Goal: Information Seeking & Learning: Find specific fact

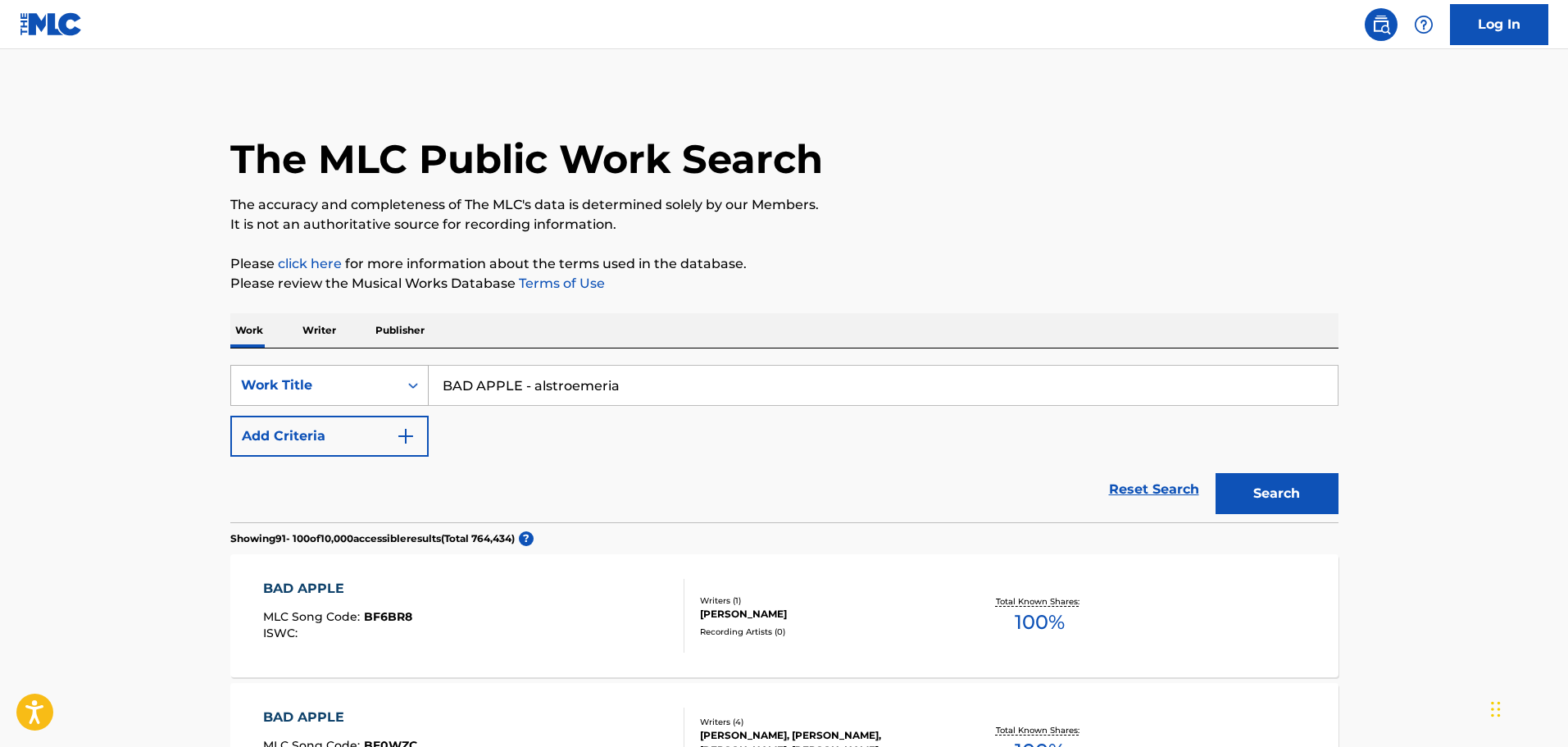
drag, startPoint x: 660, startPoint y: 382, endPoint x: 332, endPoint y: 396, distance: 328.3
click at [332, 396] on div "SearchWithCriteria3b849694-a176-4424-b0f0-3cb8262e222c Work Title BAD APPLE - a…" at bounding box center [784, 386] width 1108 height 41
paste input "cuando me abandone el alm"
click at [680, 389] on input "cuando me abandone el [PERSON_NAME] -" at bounding box center [882, 385] width 909 height 39
paste input "[PERSON_NAME]"
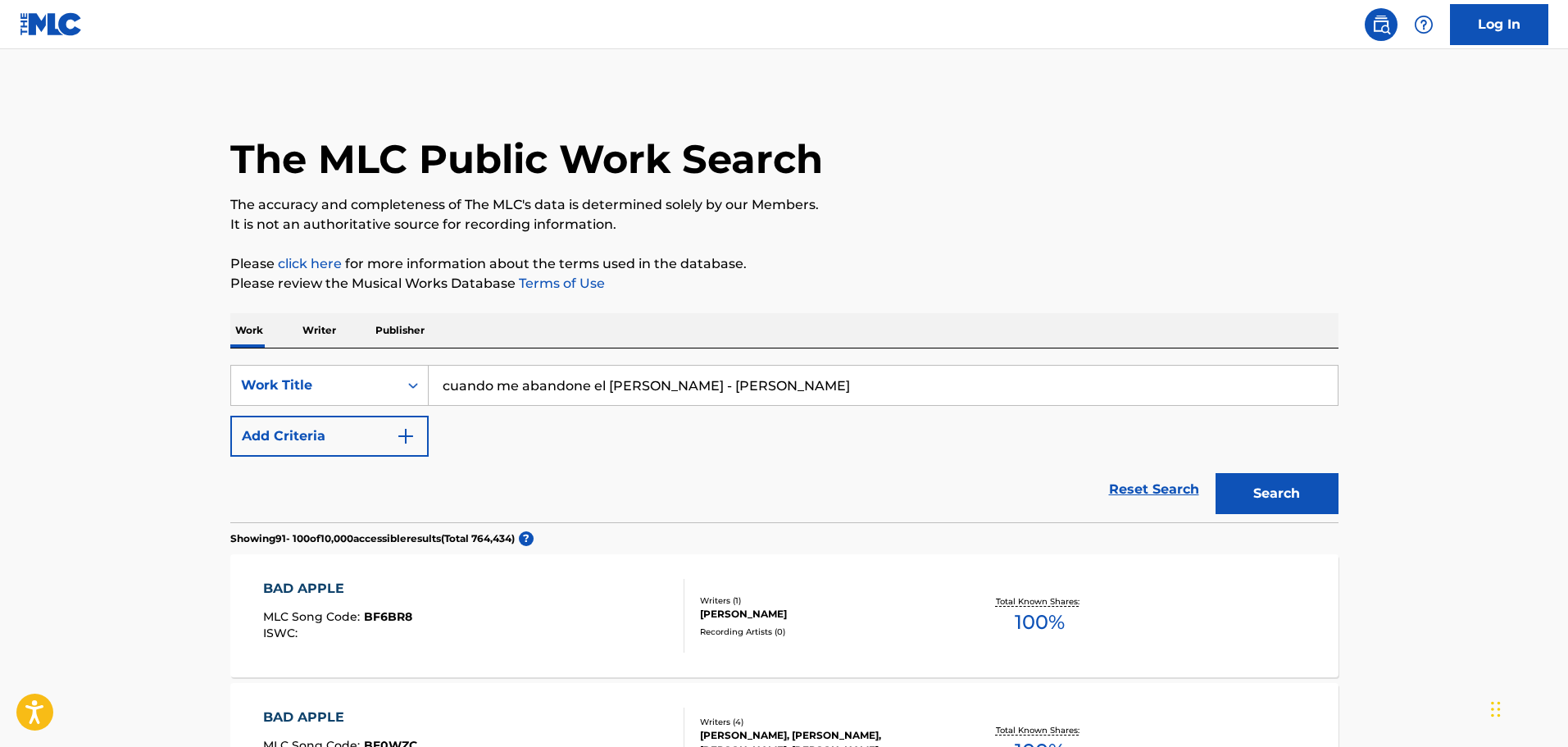
type input "cuando me abandone el [PERSON_NAME] - [PERSON_NAME]"
click at [1216, 473] on button "Search" at bounding box center [1277, 493] width 123 height 41
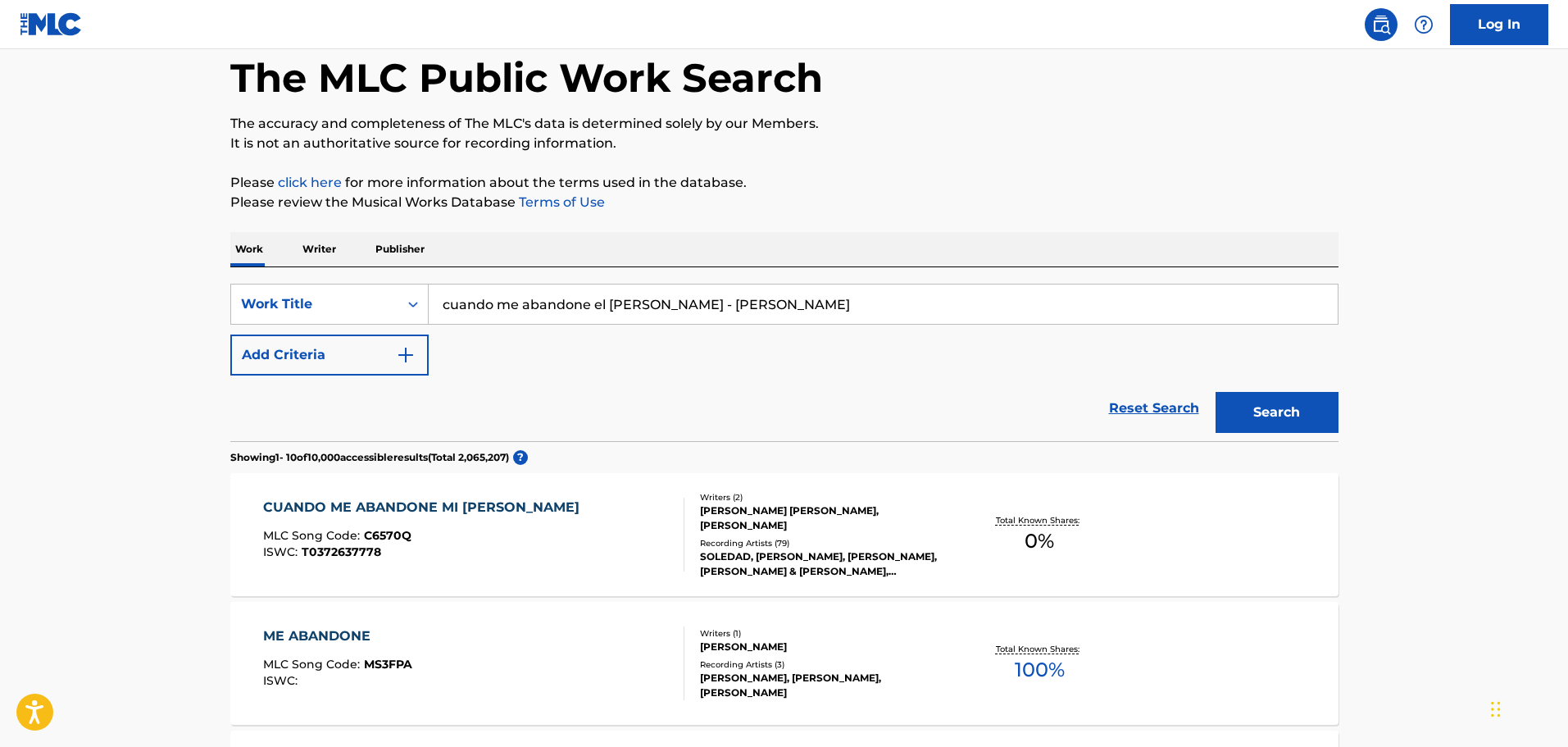
scroll to position [82, 0]
click at [749, 505] on div "[PERSON_NAME] [PERSON_NAME], [PERSON_NAME]" at bounding box center [823, 517] width 248 height 30
